Goal: Navigation & Orientation: Find specific page/section

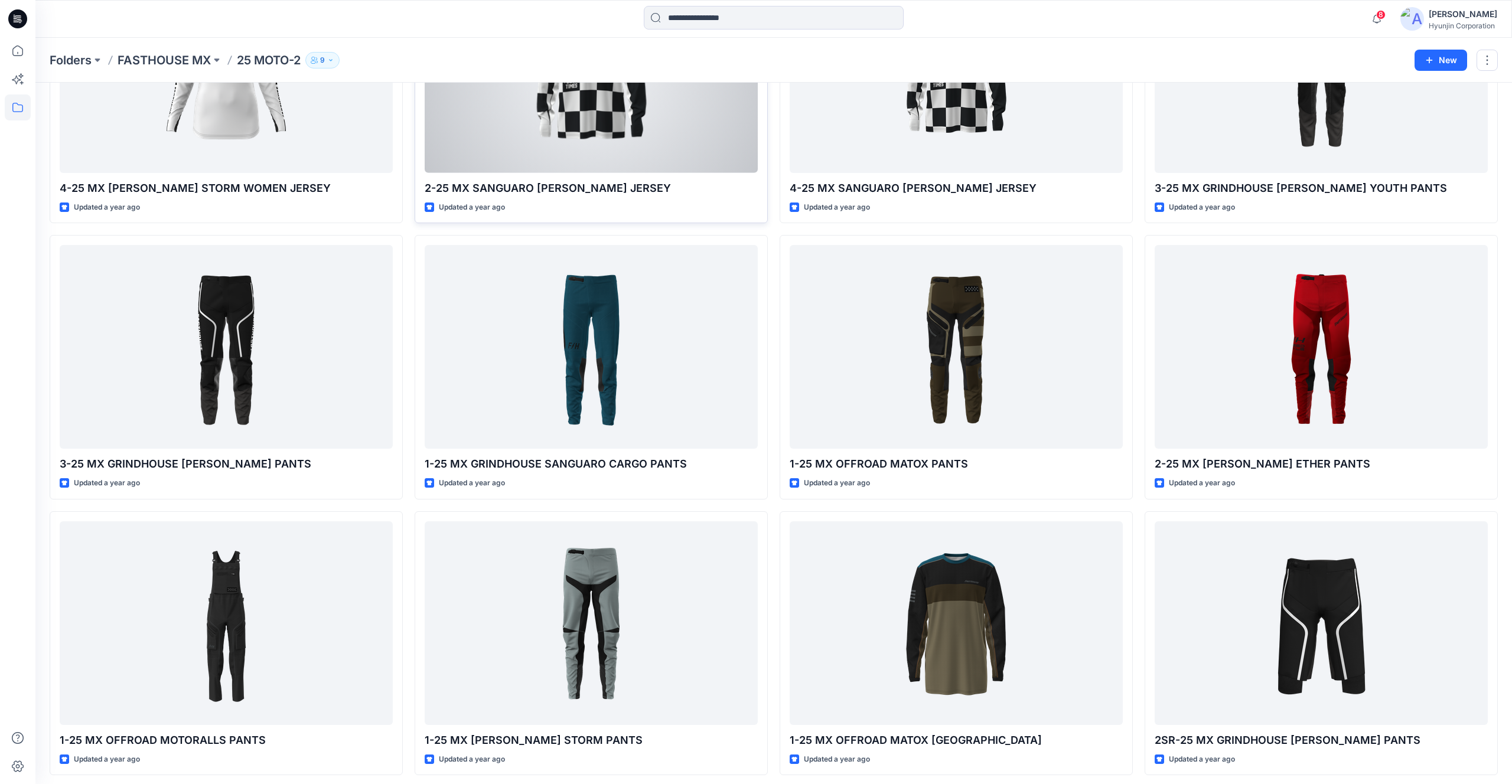
scroll to position [1877, 0]
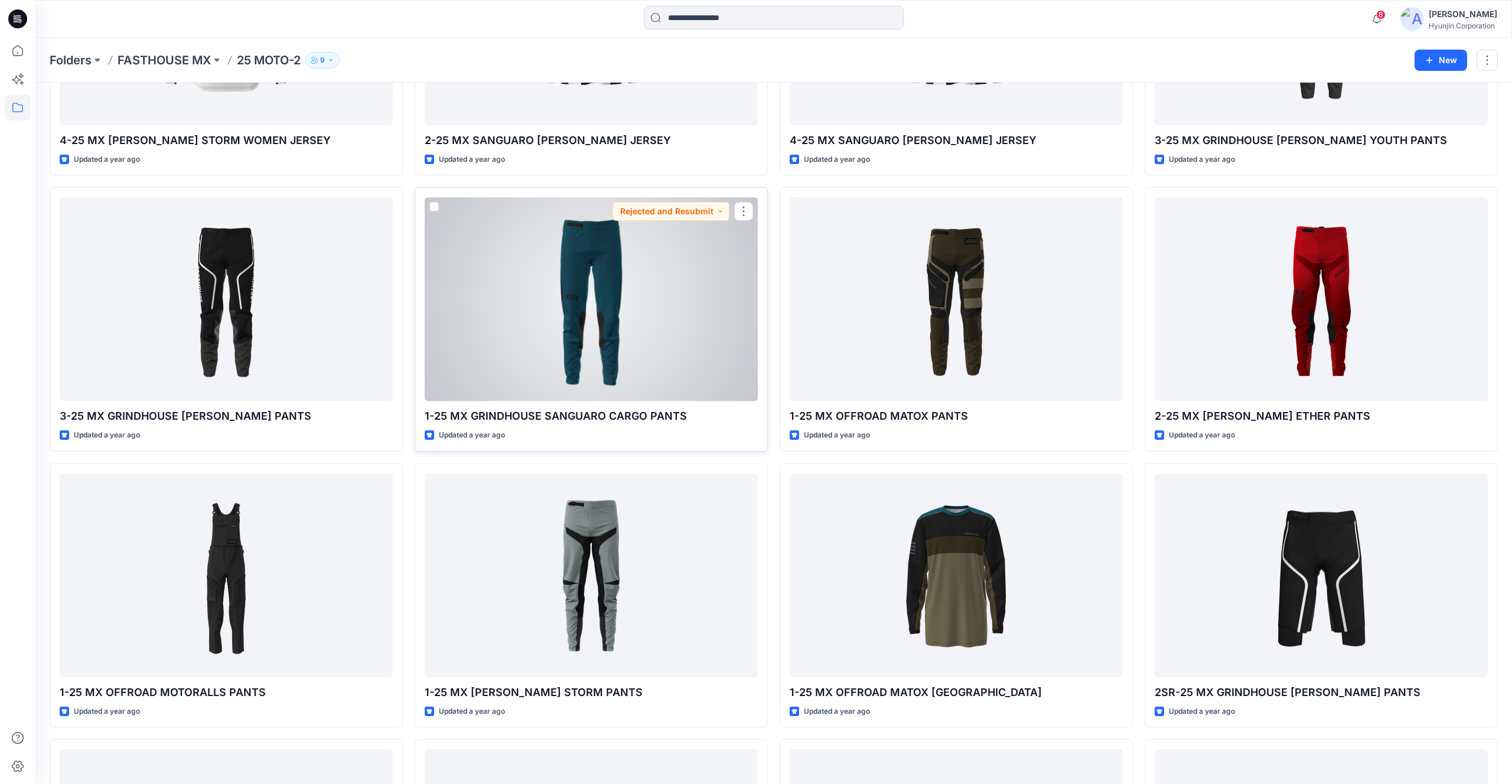
click at [613, 292] on div at bounding box center [592, 298] width 333 height 204
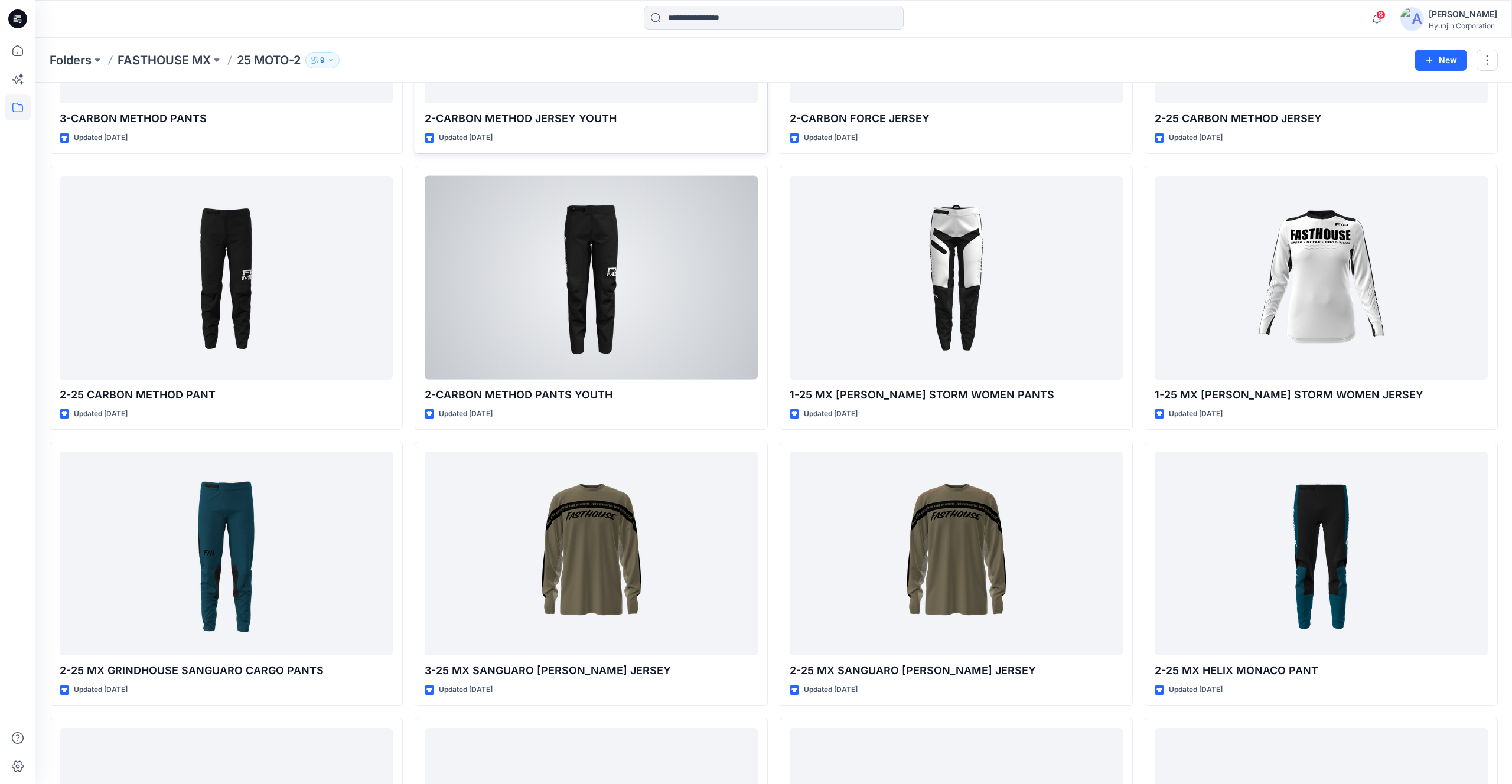
scroll to position [1070, 0]
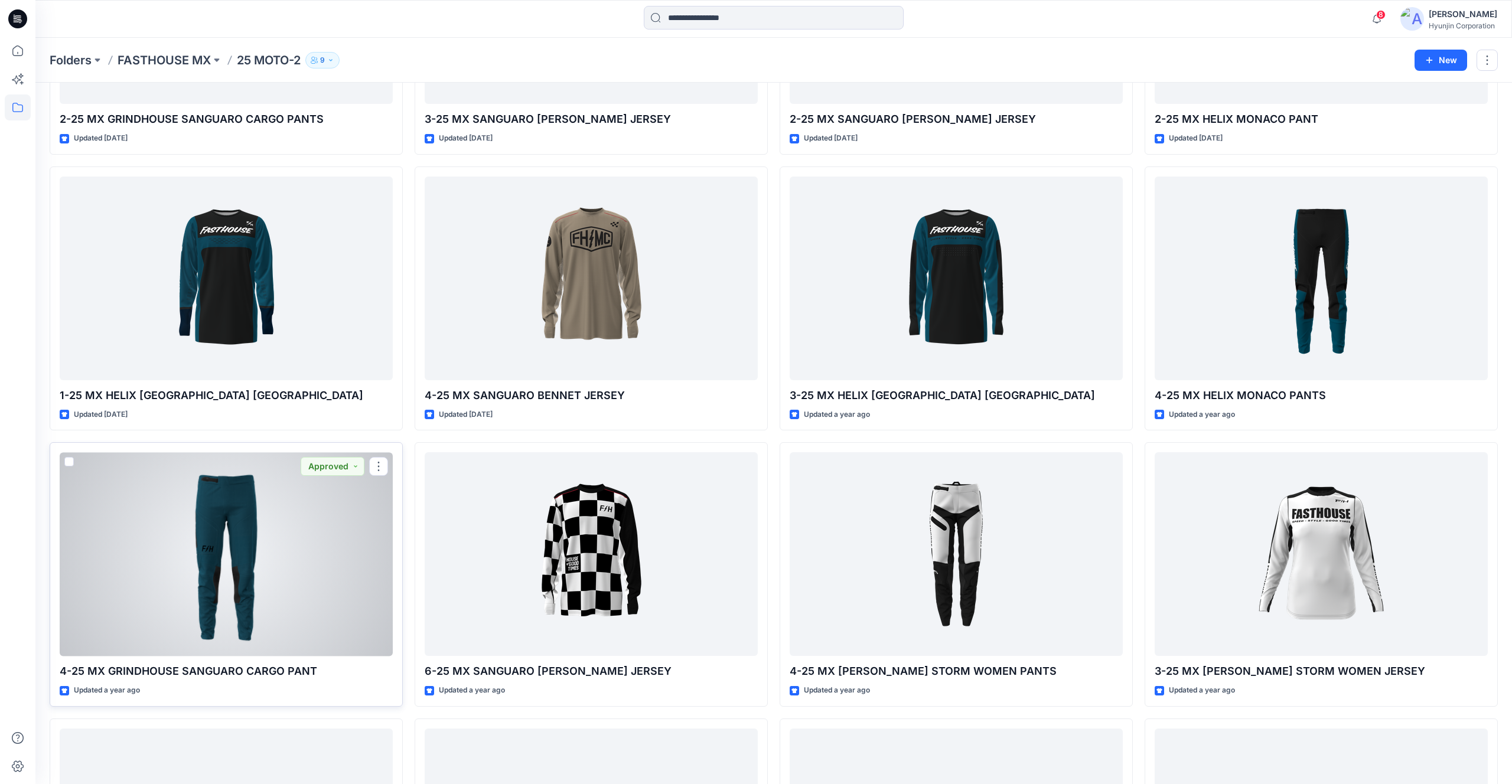
click at [223, 552] on div at bounding box center [227, 553] width 333 height 204
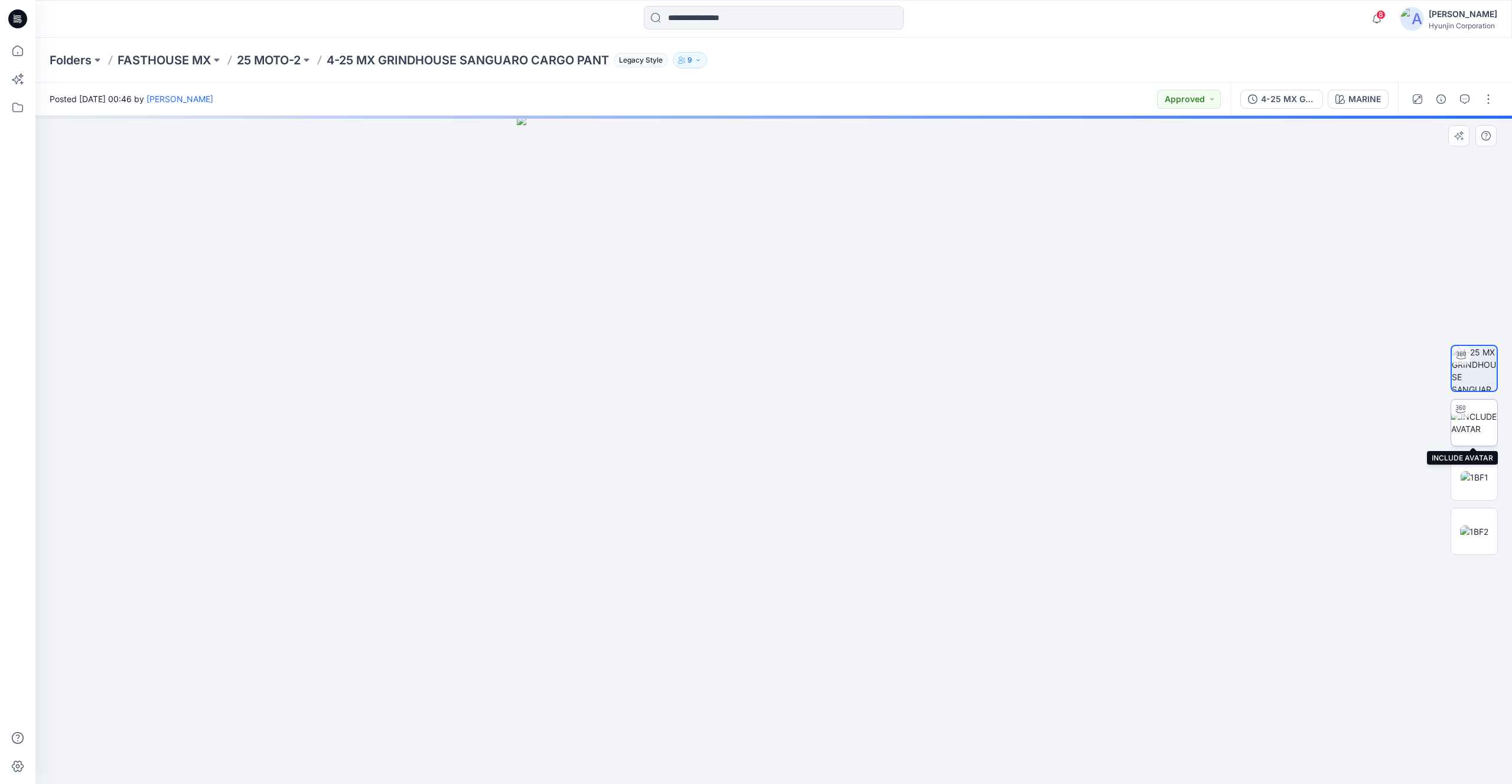
click at [1462, 423] on img at bounding box center [1474, 422] width 46 height 24
drag, startPoint x: 748, startPoint y: 362, endPoint x: 718, endPoint y: 366, distance: 30.3
click at [718, 366] on div at bounding box center [773, 449] width 1477 height 668
click at [199, 63] on p "FASTHOUSE MX" at bounding box center [164, 61] width 93 height 17
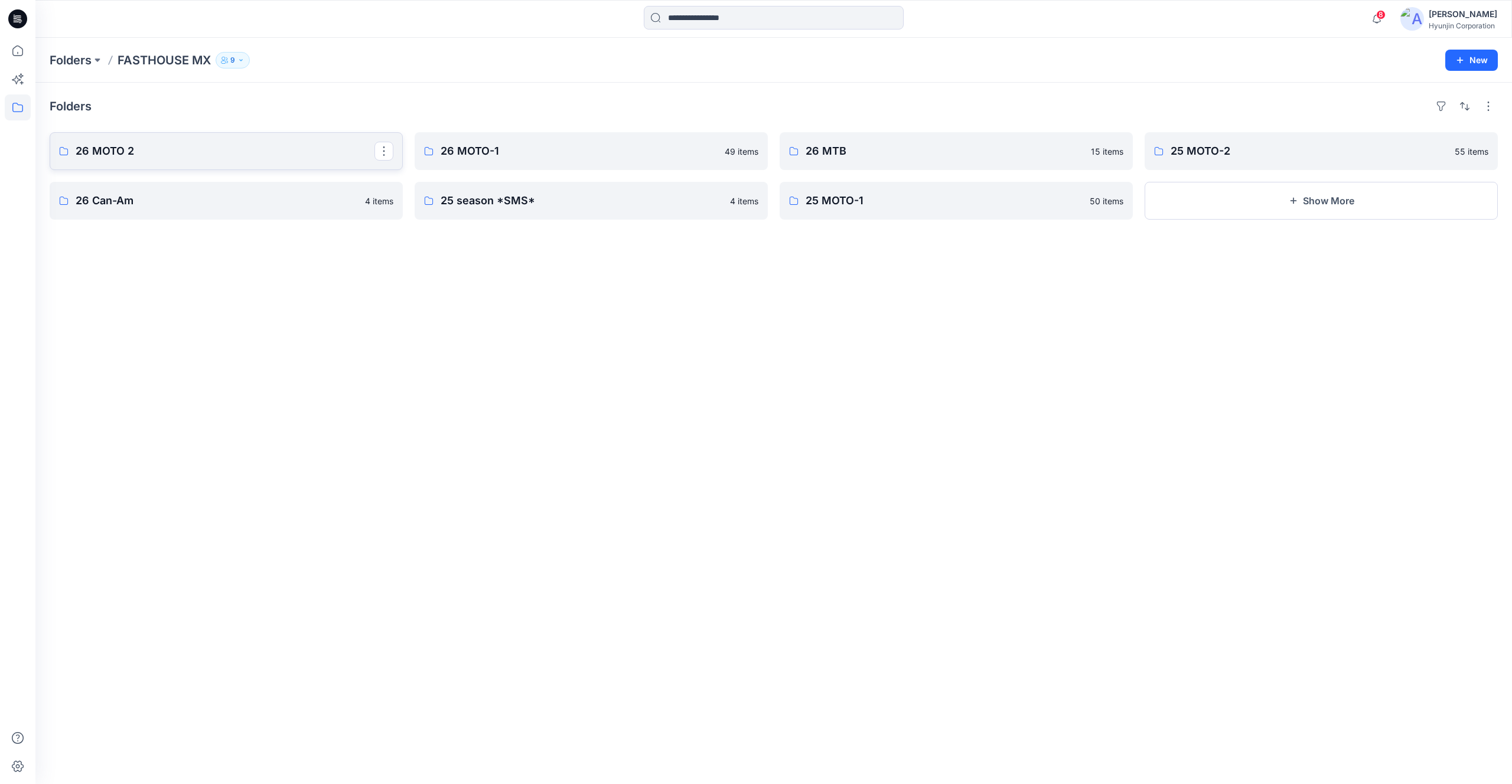
click at [292, 156] on p "26 MOTO 2" at bounding box center [225, 151] width 299 height 17
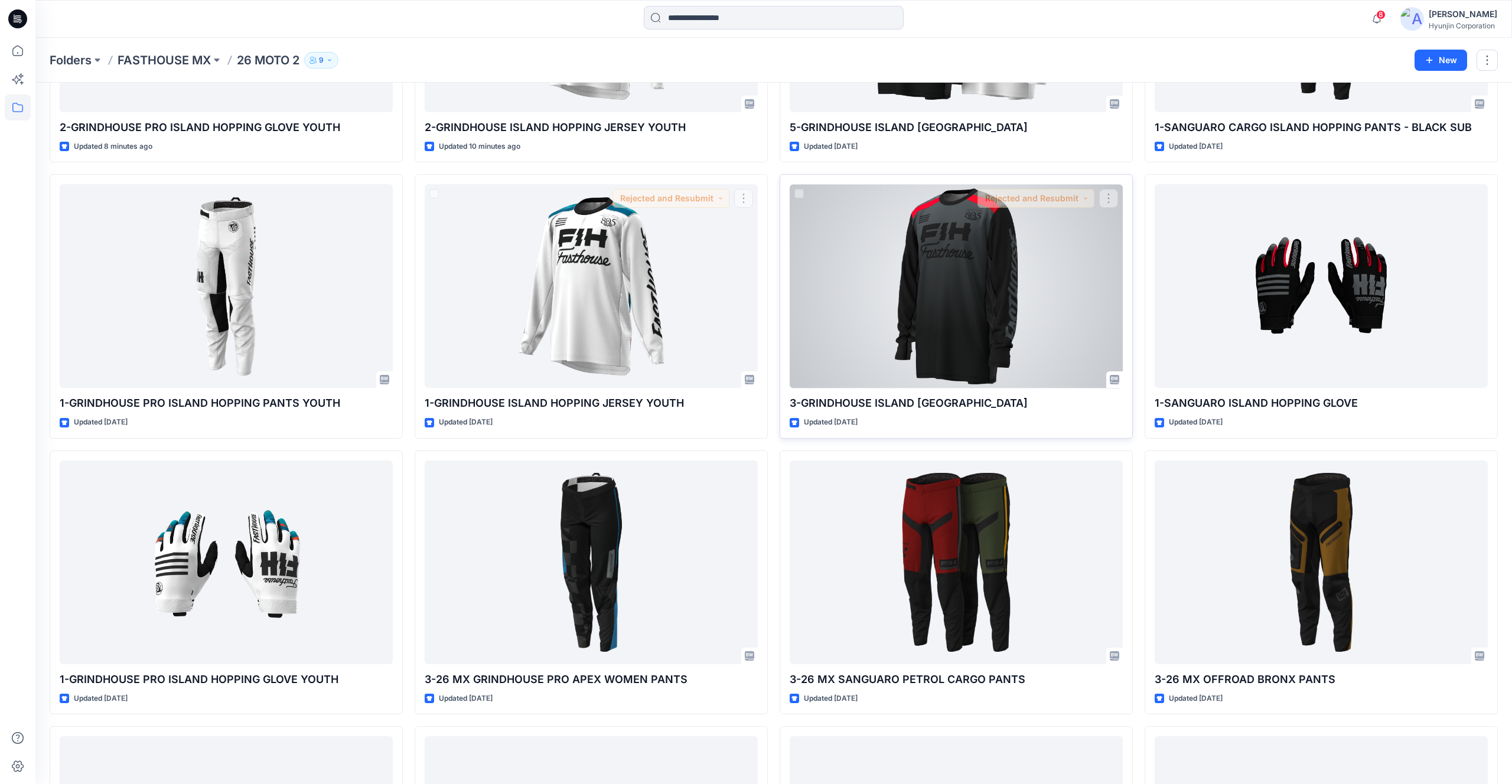
scroll to position [237, 0]
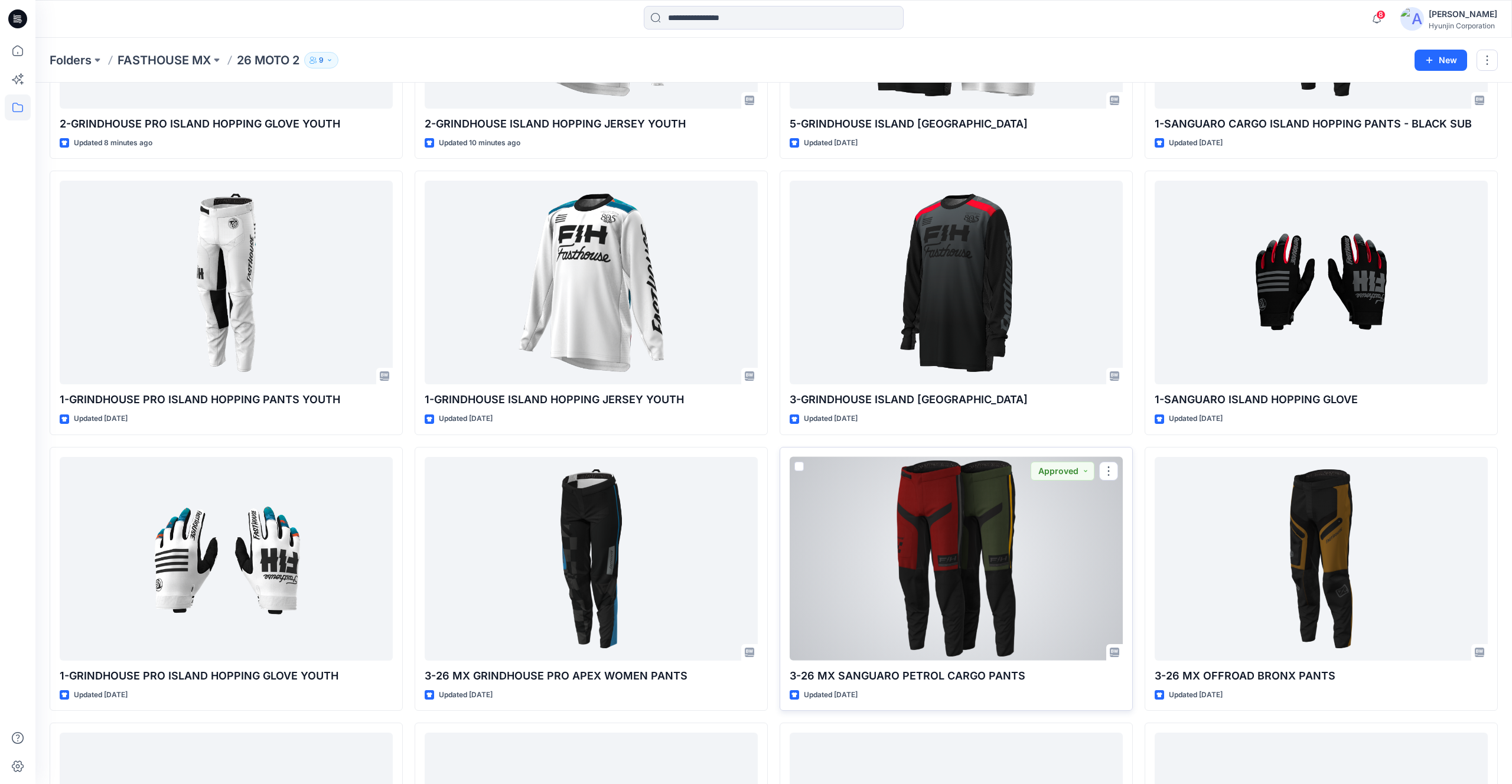
click at [987, 520] on div at bounding box center [956, 558] width 333 height 204
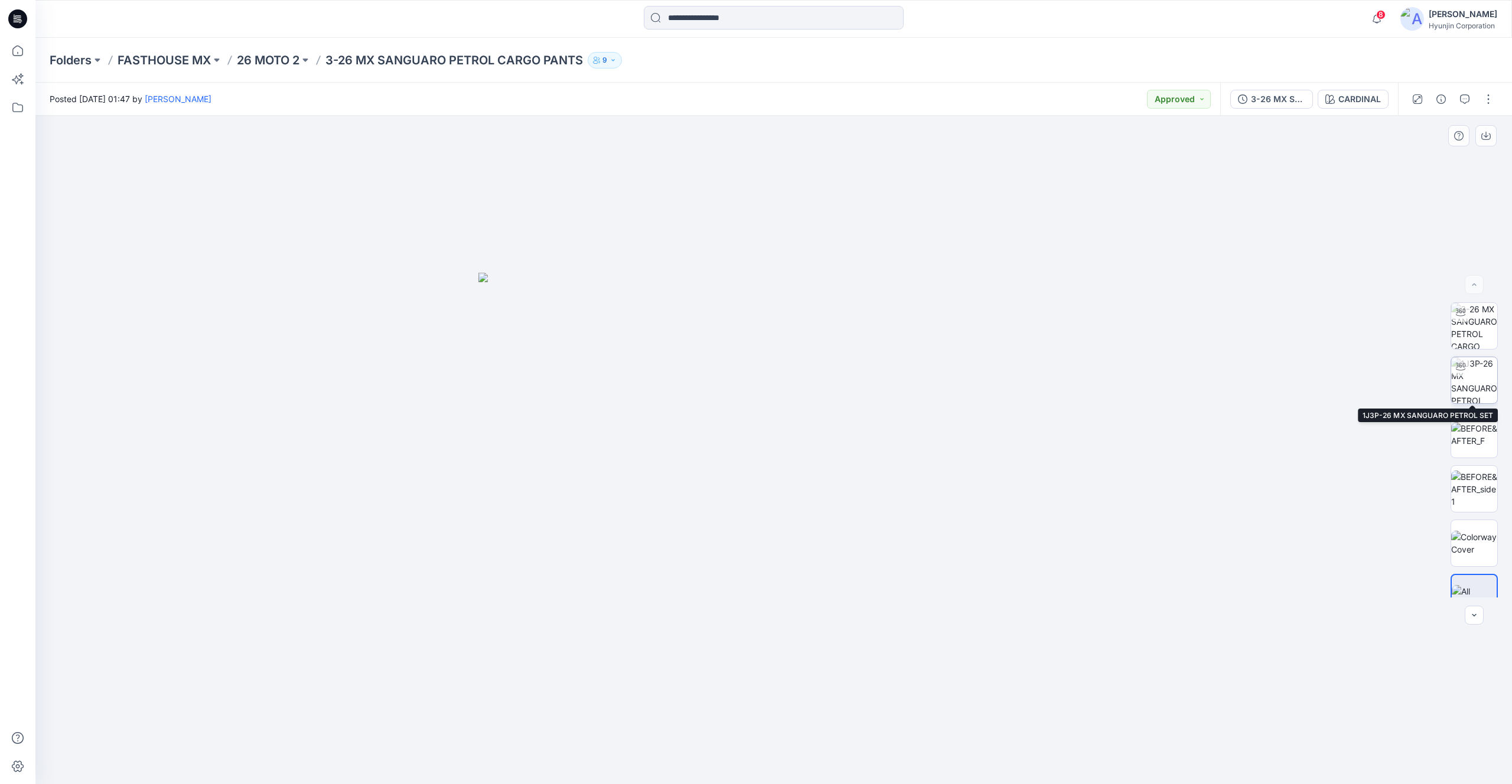
click at [1474, 395] on img at bounding box center [1474, 380] width 46 height 46
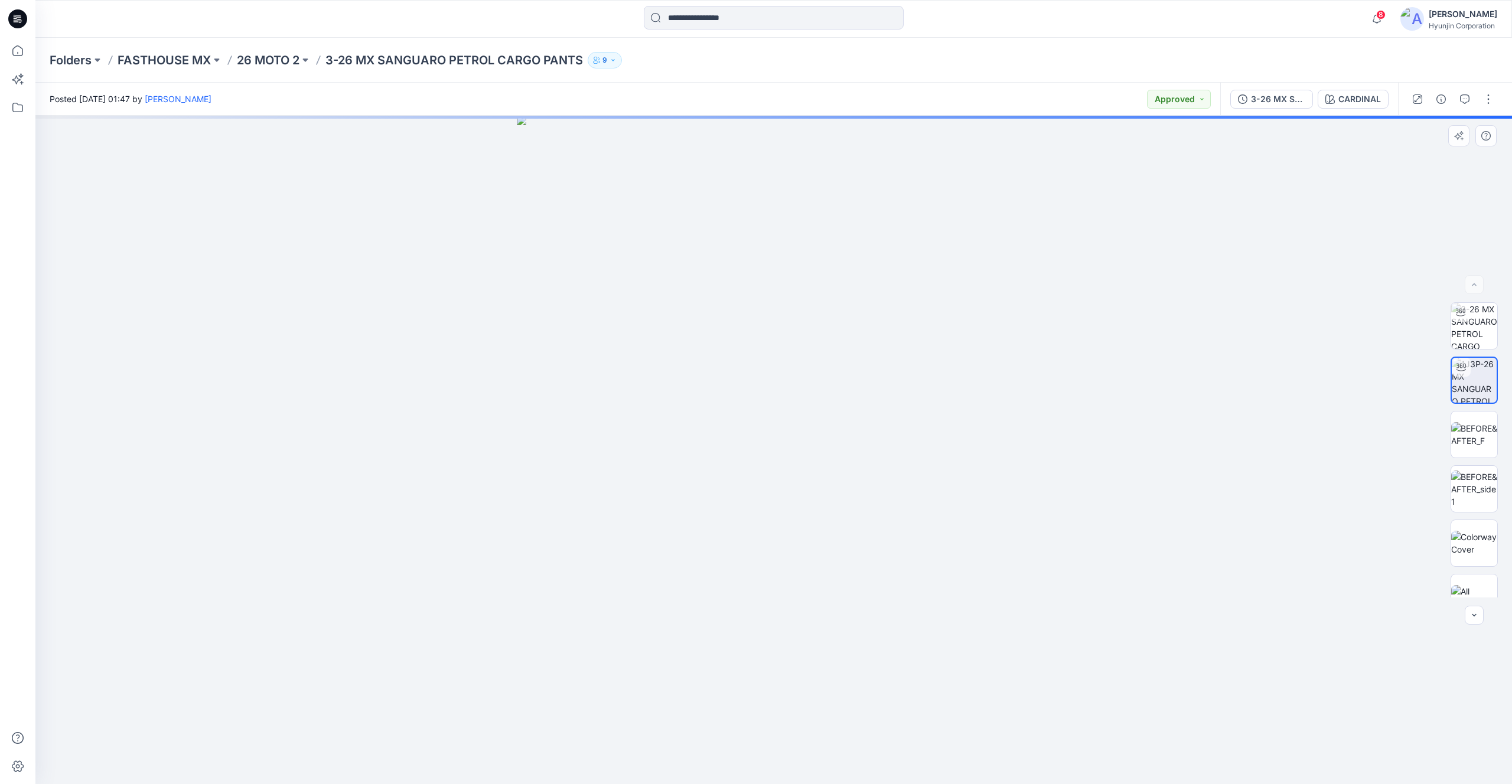
drag, startPoint x: 740, startPoint y: 398, endPoint x: 744, endPoint y: 413, distance: 15.5
click at [792, 399] on div at bounding box center [773, 449] width 1477 height 668
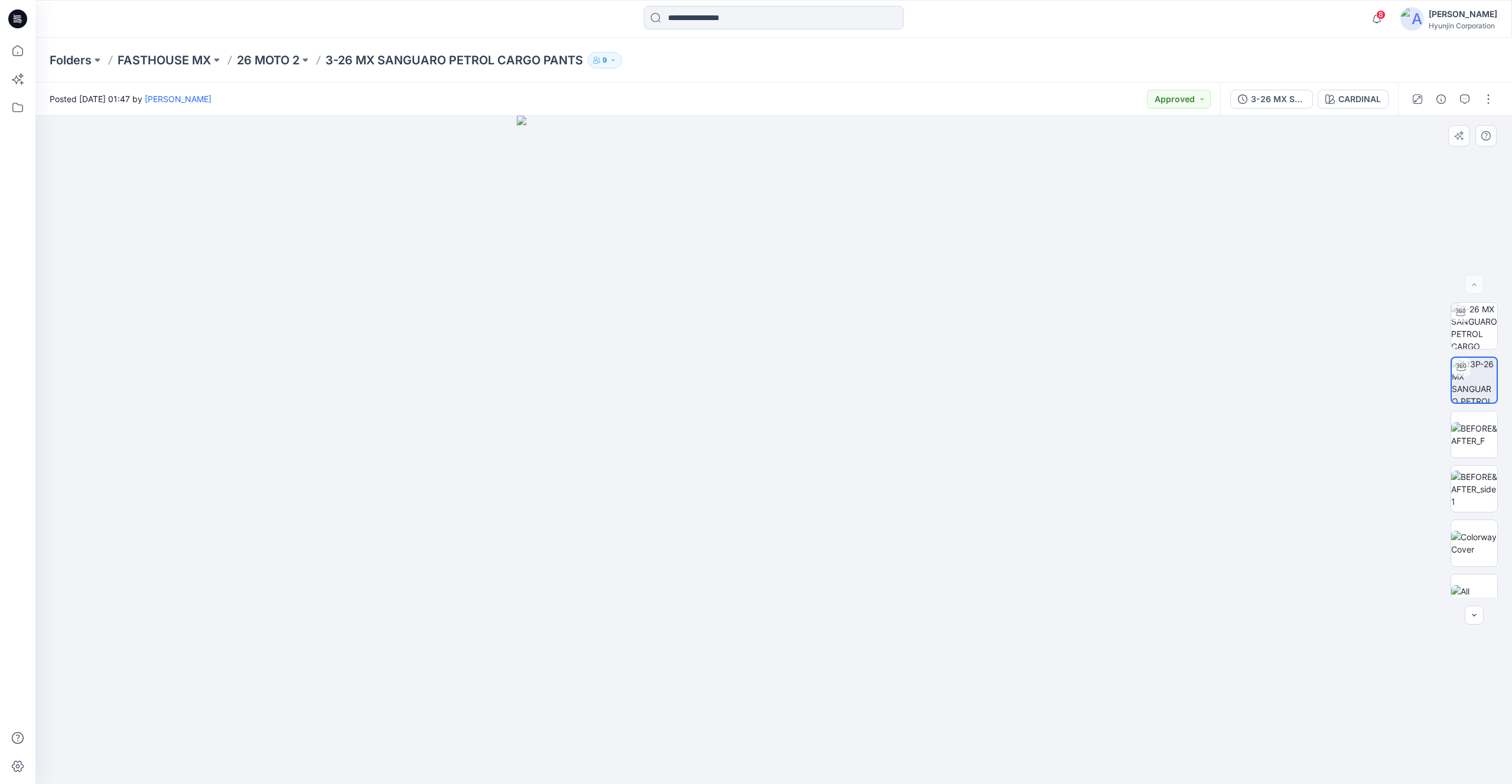
drag, startPoint x: 757, startPoint y: 413, endPoint x: 724, endPoint y: 411, distance: 33.1
click at [724, 411] on div at bounding box center [773, 449] width 1477 height 668
